Goal: Information Seeking & Learning: Check status

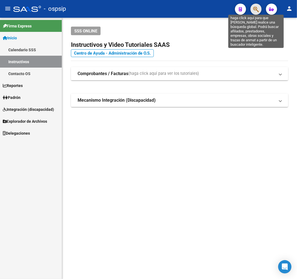
click at [257, 7] on icon "button" at bounding box center [256, 9] width 6 height 6
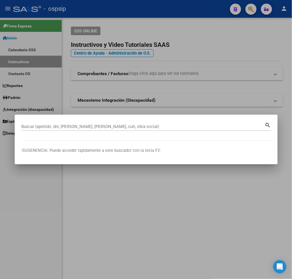
click at [94, 130] on div "Buscar (apellido, dni, [PERSON_NAME], [PERSON_NAME], cuit, obra social)" at bounding box center [142, 126] width 243 height 8
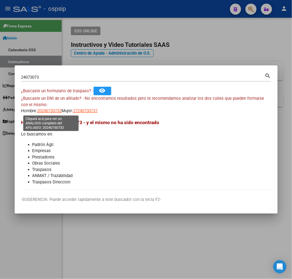
click at [47, 113] on span "20240730732" at bounding box center [49, 110] width 24 height 5
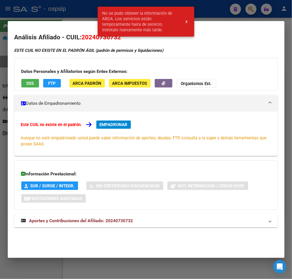
click at [77, 17] on div at bounding box center [146, 139] width 292 height 279
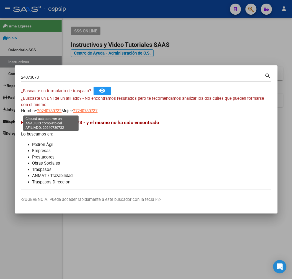
click at [56, 111] on span "20240730732" at bounding box center [49, 110] width 24 height 5
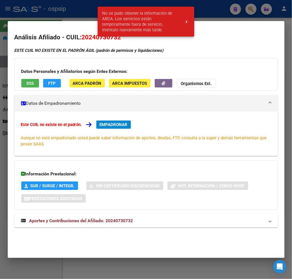
click at [123, 218] on span "Aportes y Contribuciones del Afiliado: 20240730732" at bounding box center [81, 220] width 104 height 5
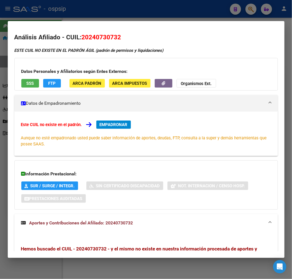
click at [111, 12] on div at bounding box center [146, 139] width 292 height 279
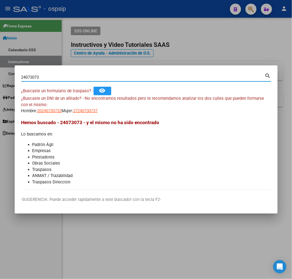
drag, startPoint x: 51, startPoint y: 79, endPoint x: 160, endPoint y: 75, distance: 108.8
click at [7, 81] on div "24073073 Buscar (apellido, dni, cuil, nro traspaso, cuit, obra social) search ¿…" at bounding box center [146, 139] width 292 height 279
type input "20247785249"
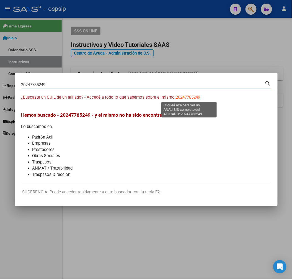
click at [187, 98] on span "20247785249" at bounding box center [188, 97] width 24 height 5
type textarea "20247785249"
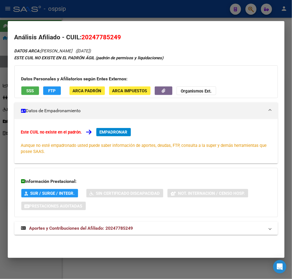
click at [120, 18] on div at bounding box center [146, 139] width 292 height 279
click at [121, 17] on div at bounding box center [146, 139] width 292 height 279
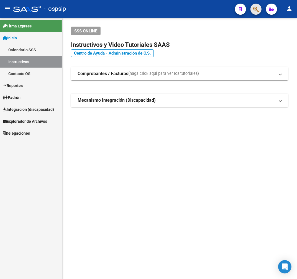
drag, startPoint x: 260, startPoint y: 9, endPoint x: 271, endPoint y: 17, distance: 14.1
click at [262, 11] on mat-toolbar "menu - ospsip person" at bounding box center [148, 9] width 297 height 18
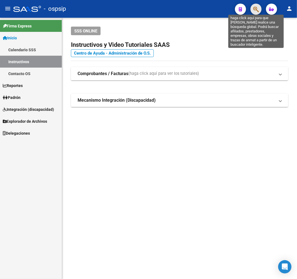
drag, startPoint x: 258, startPoint y: 9, endPoint x: 259, endPoint y: 6, distance: 3.2
click at [259, 6] on button "button" at bounding box center [255, 9] width 11 height 11
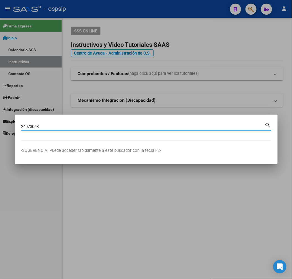
type input "24073063"
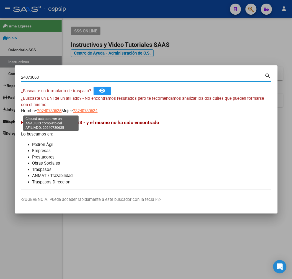
click at [54, 109] on span "20240730635" at bounding box center [49, 110] width 24 height 5
type textarea "20240730635"
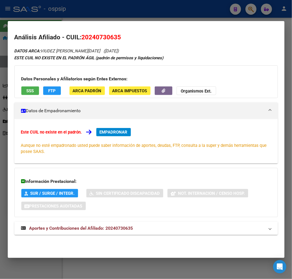
drag, startPoint x: 120, startPoint y: 16, endPoint x: 35, endPoint y: 31, distance: 86.8
click at [120, 16] on div at bounding box center [146, 139] width 292 height 279
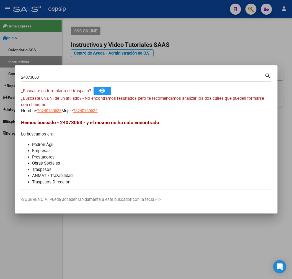
click at [178, 43] on div at bounding box center [146, 139] width 292 height 279
